Goal: Check status: Check status

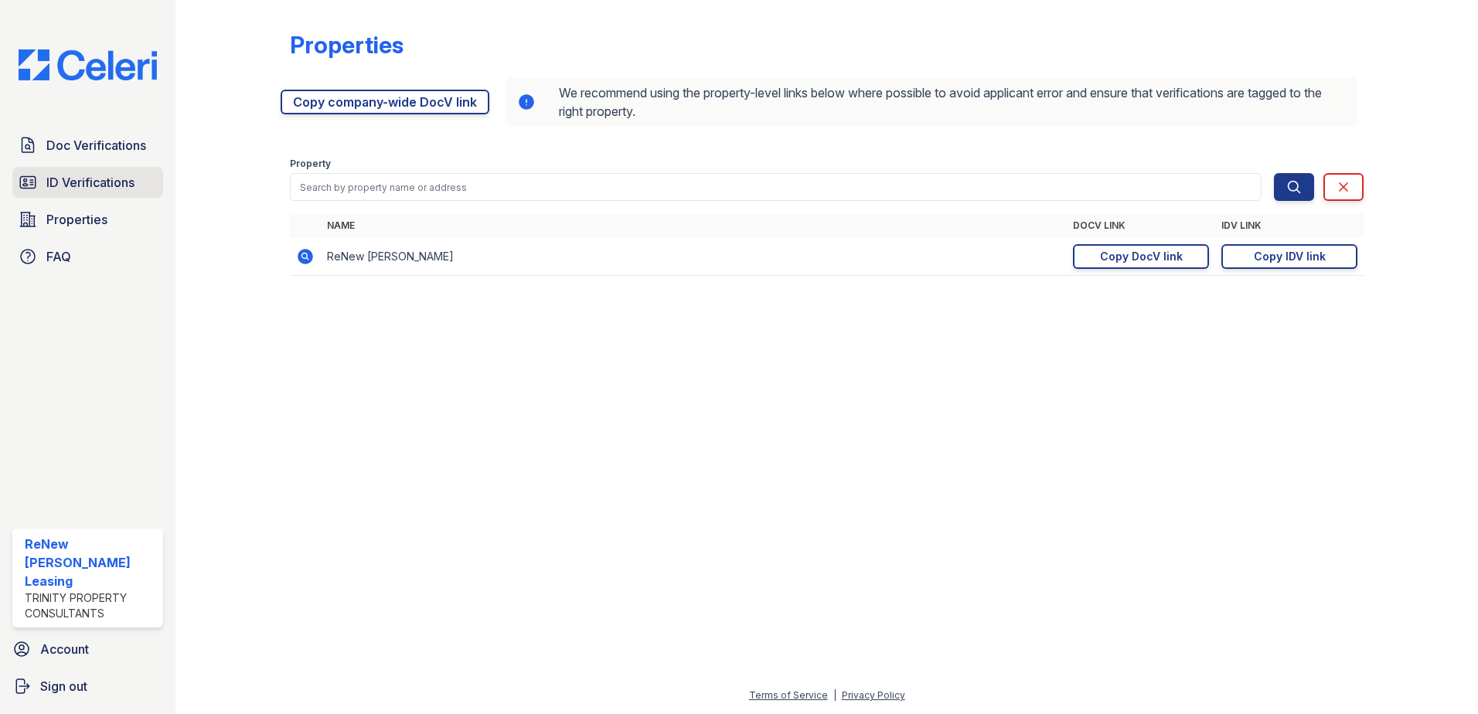
click at [148, 180] on link "ID Verifications" at bounding box center [87, 182] width 151 height 31
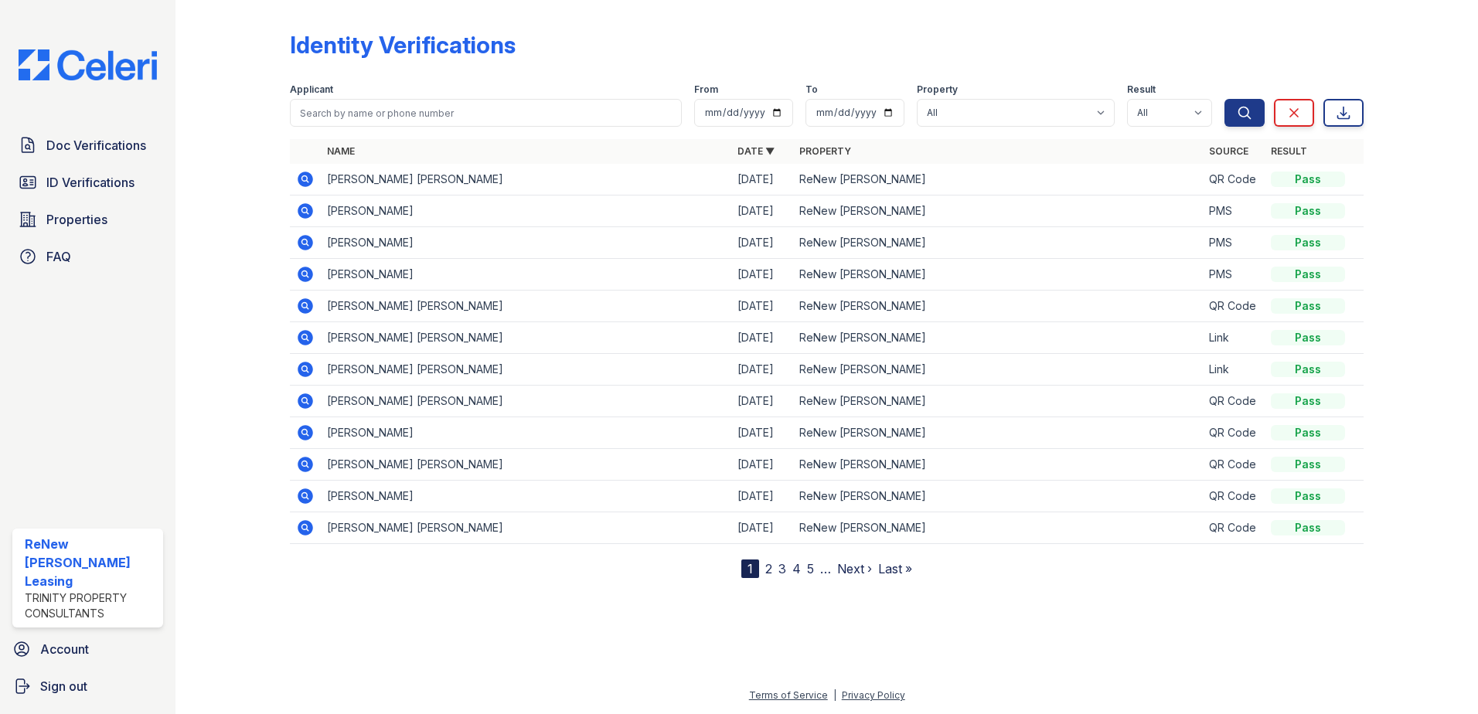
click at [309, 274] on icon at bounding box center [305, 274] width 15 height 15
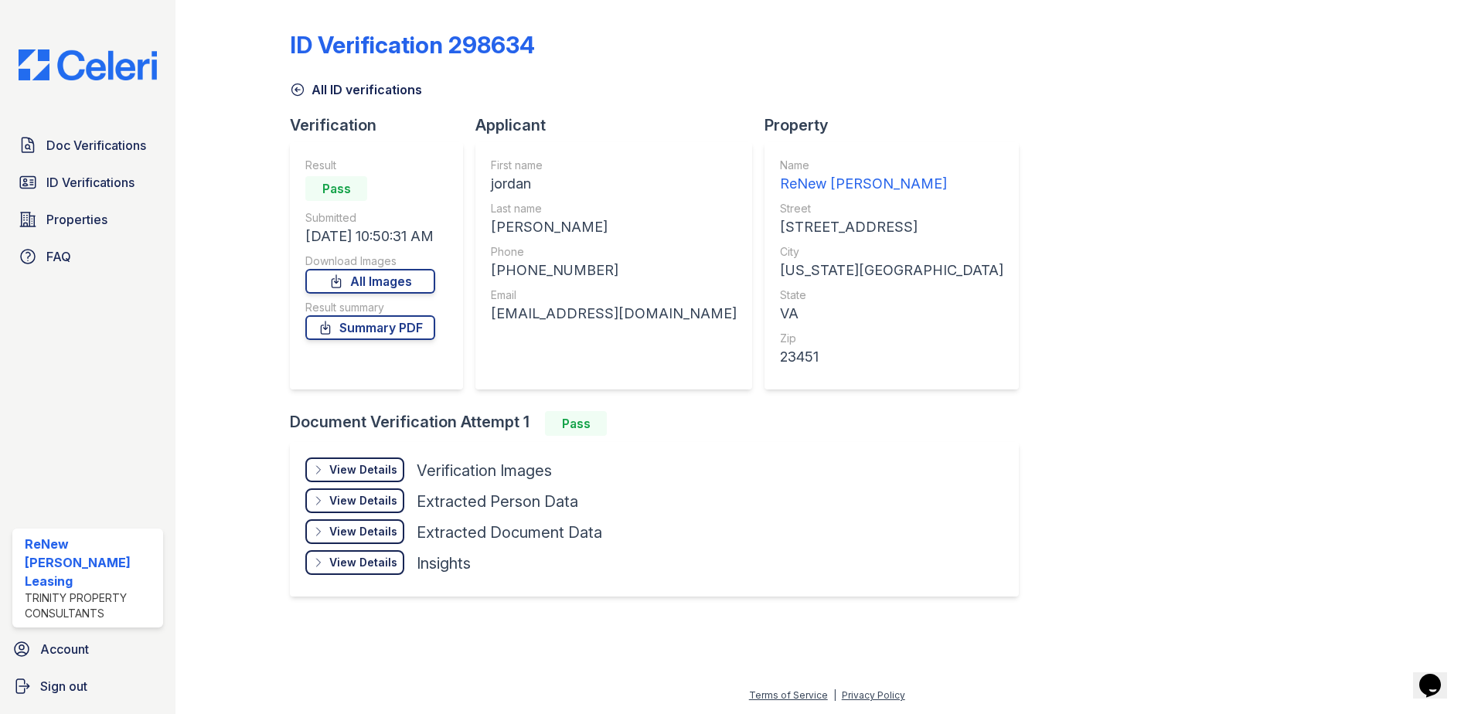
click at [390, 466] on div "View Details" at bounding box center [363, 469] width 68 height 15
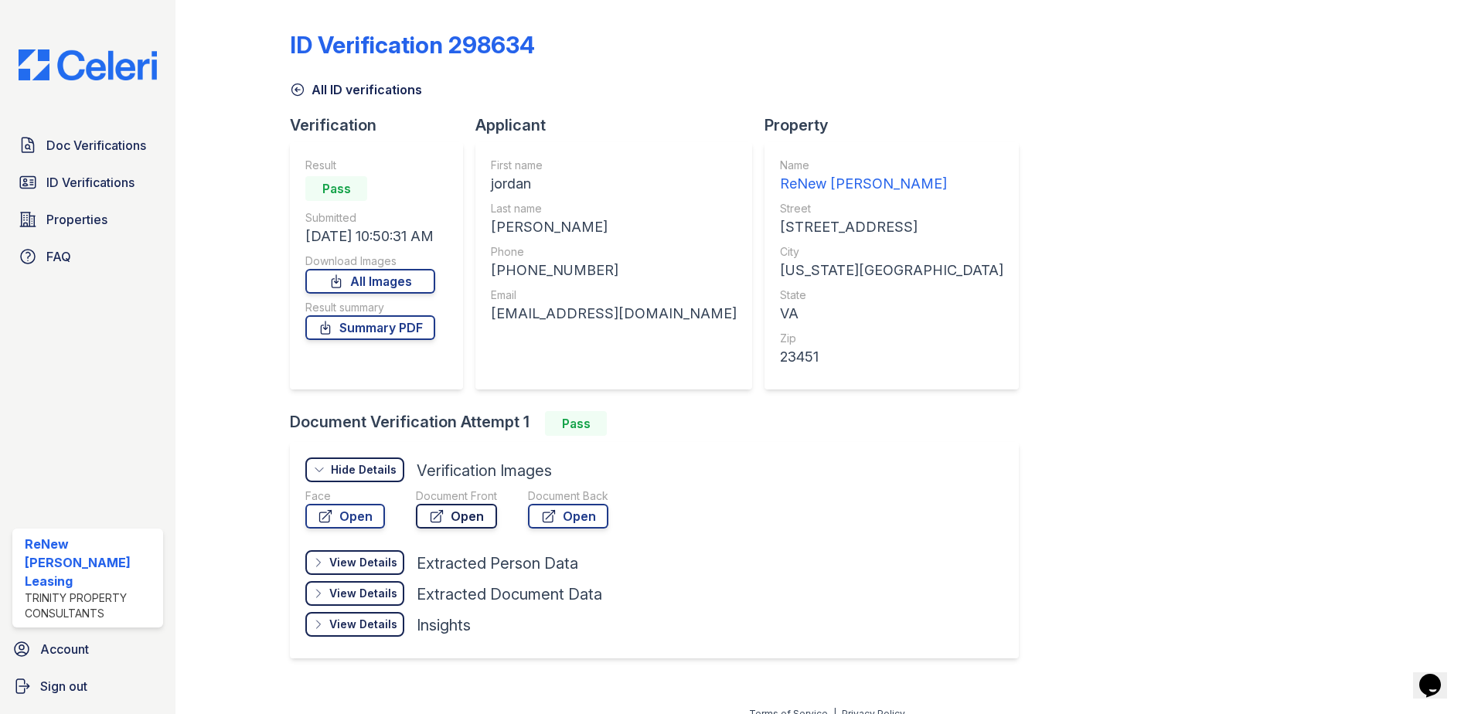
click at [476, 520] on link "Open" at bounding box center [456, 516] width 81 height 25
click at [117, 152] on span "Doc Verifications" at bounding box center [96, 145] width 100 height 19
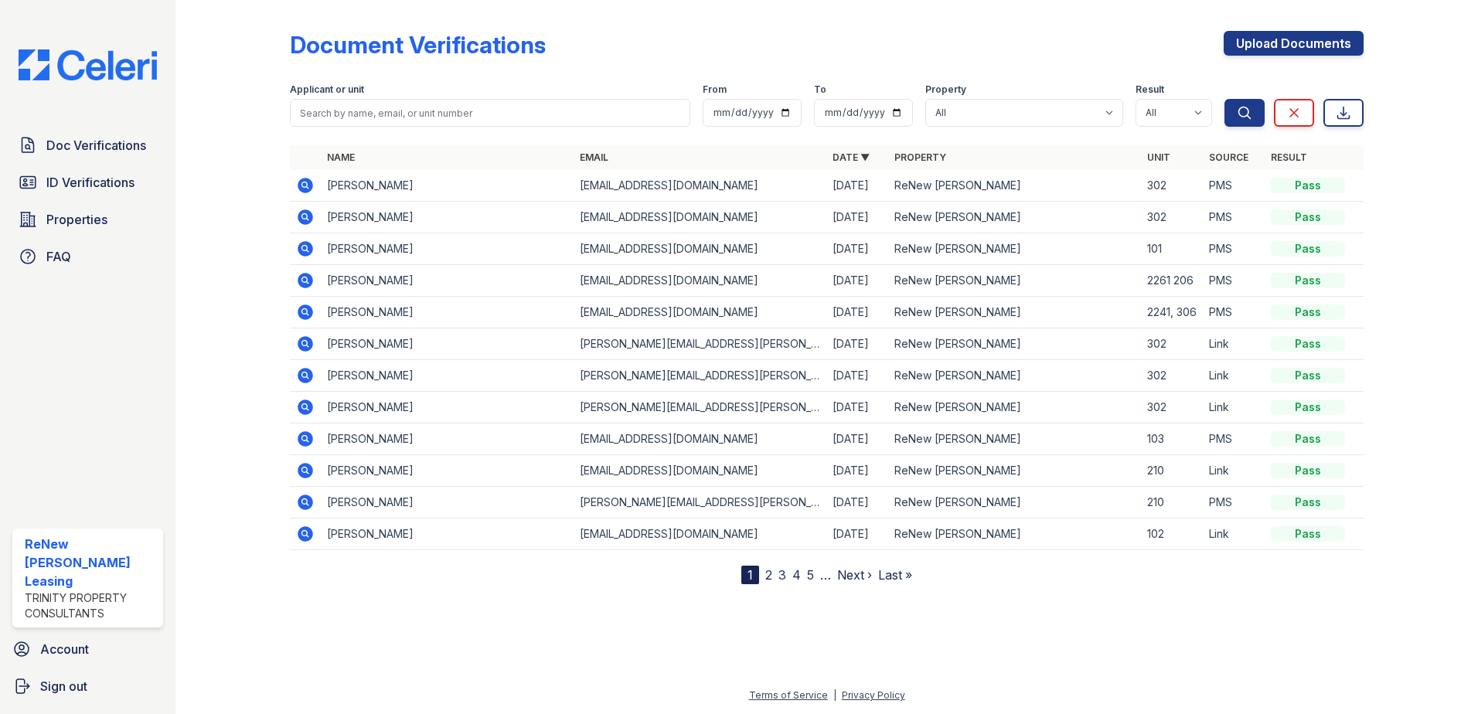
click at [310, 251] on icon at bounding box center [305, 248] width 15 height 15
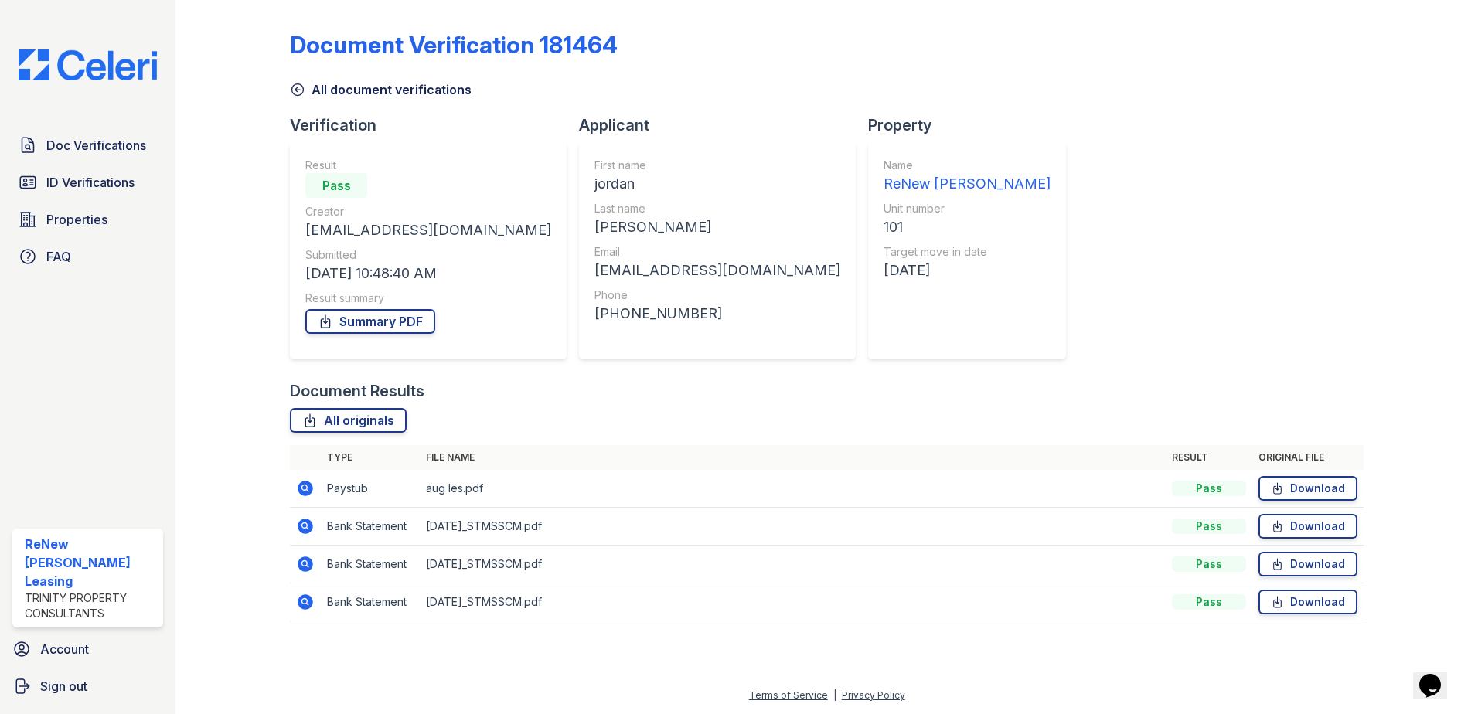
click at [297, 495] on icon at bounding box center [305, 488] width 19 height 19
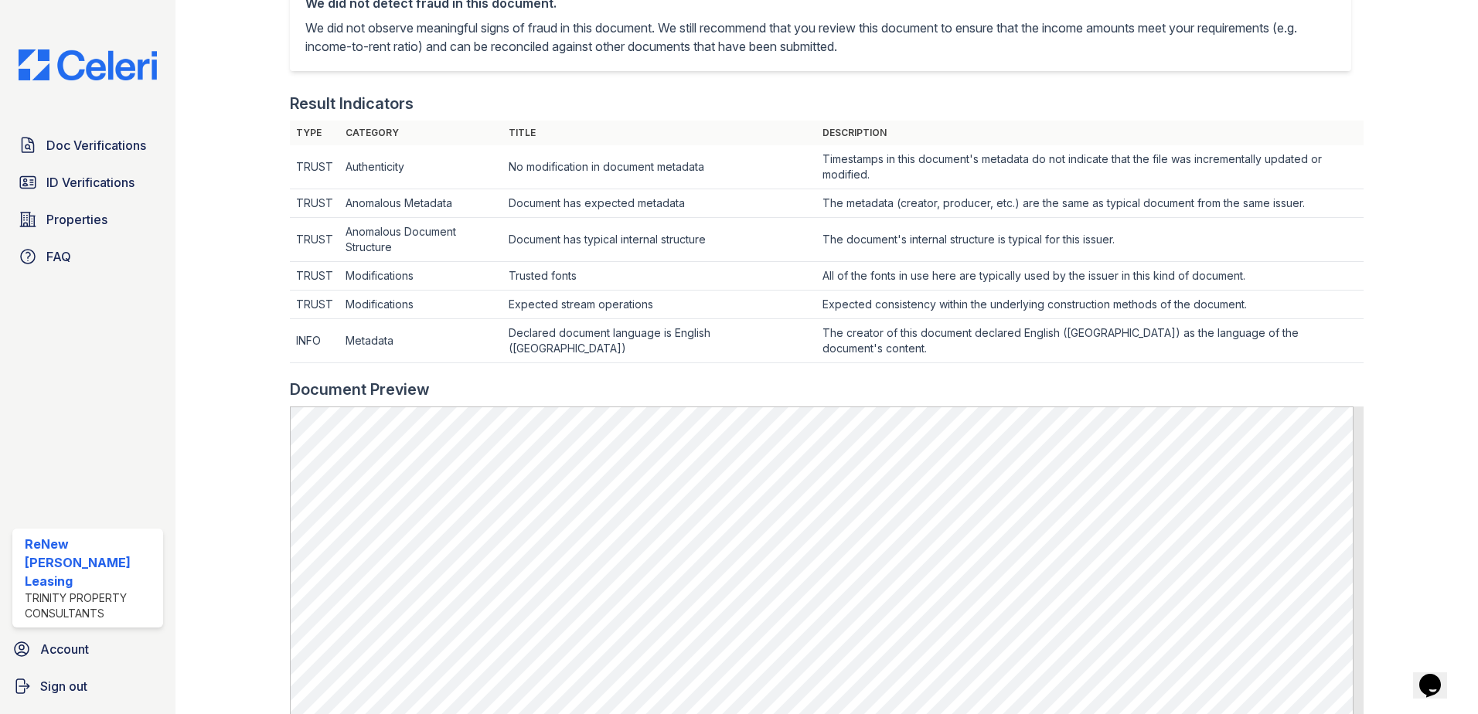
scroll to position [696, 0]
